Goal: Task Accomplishment & Management: Manage account settings

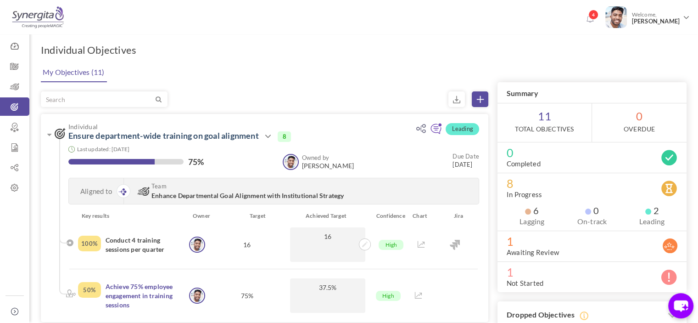
drag, startPoint x: 5, startPoint y: 206, endPoint x: 11, endPoint y: 201, distance: 7.8
click at [11, 201] on div "Dashboard Company Objectives Team Objectives Individual Objectives Approvals / …" at bounding box center [14, 161] width 29 height 323
click at [11, 194] on link "OKR Admin" at bounding box center [14, 187] width 29 height 18
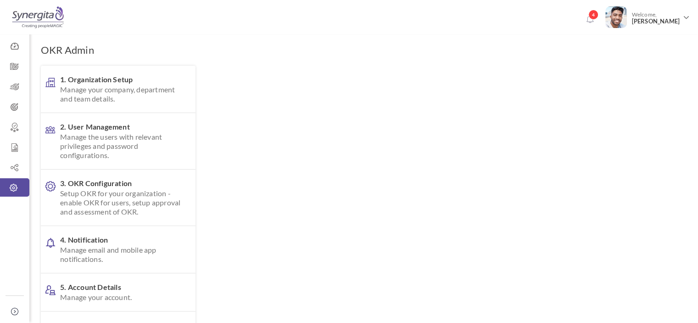
click at [103, 115] on link "2. User Management Manage the users with relevant privileges and password confi…" at bounding box center [118, 141] width 155 height 56
click at [107, 132] on body "Trial Extended! Subscribe to continue using all the features. 4 Welcome, [PERSO…" at bounding box center [349, 161] width 698 height 323
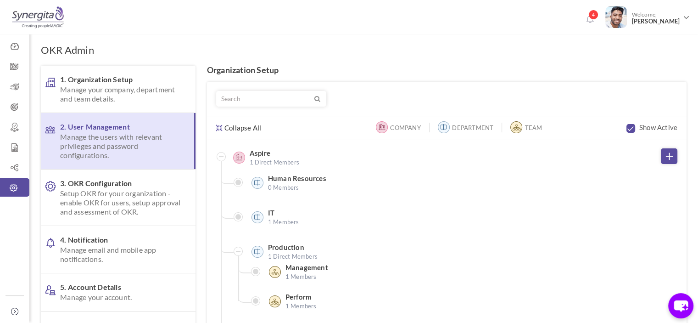
click at [140, 130] on span "2. User Management Manage the users with relevant privileges and password confi…" at bounding box center [119, 141] width 119 height 38
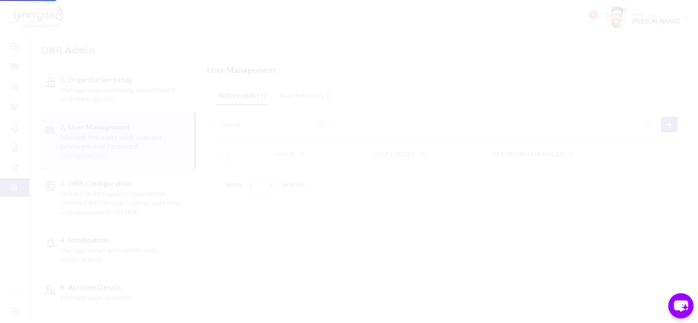
click at [86, 181] on body "Trial Extended! Subscribe to continue using all the features. 4 Welcome, Frank …" at bounding box center [349, 161] width 698 height 323
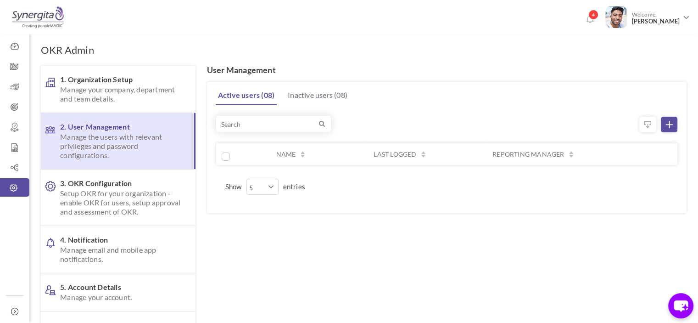
click at [93, 139] on span "Manage the users with relevant privileges and password configurations." at bounding box center [119, 146] width 119 height 28
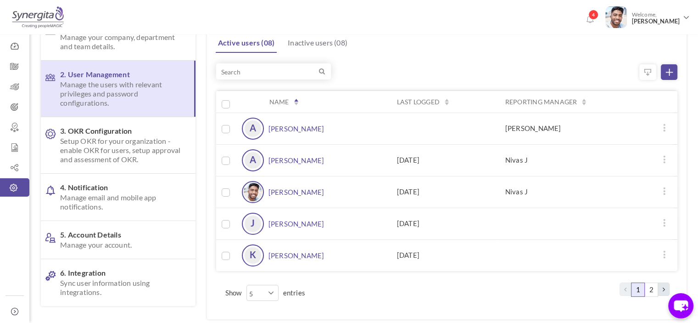
scroll to position [41, 0]
